Goal: Task Accomplishment & Management: Complete application form

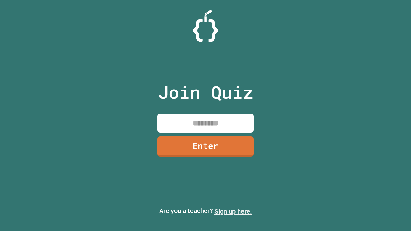
click at [233, 211] on link "Sign up here." at bounding box center [233, 212] width 38 height 8
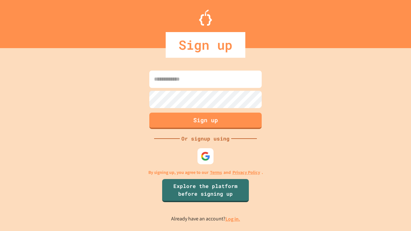
click at [233, 219] on link "Log in." at bounding box center [232, 219] width 15 height 7
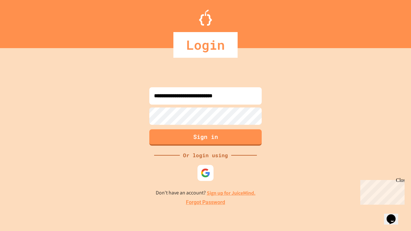
type input "**********"
